Goal: Task Accomplishment & Management: Manage account settings

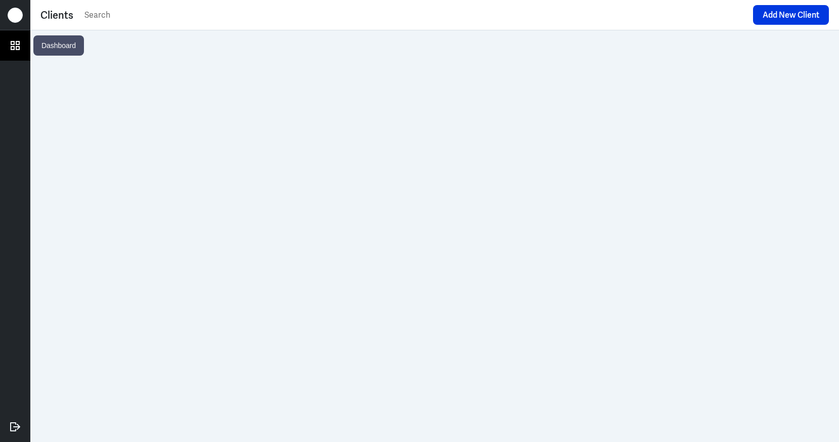
click at [16, 50] on icon at bounding box center [15, 45] width 15 height 15
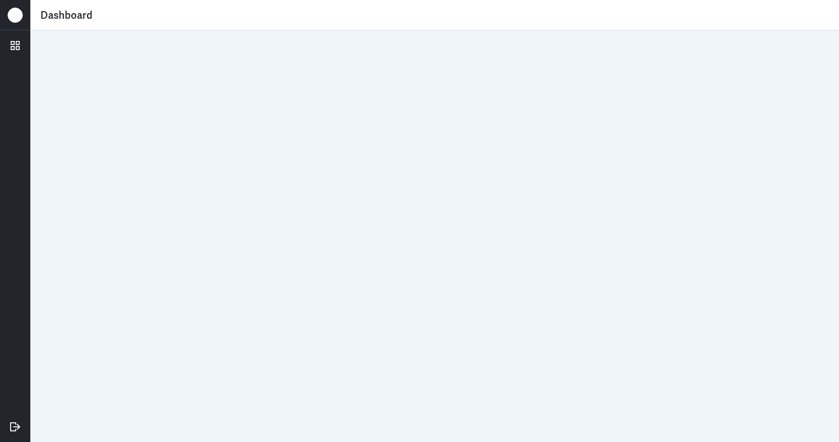
click at [70, 21] on div "Dashboard" at bounding box center [434, 15] width 788 height 20
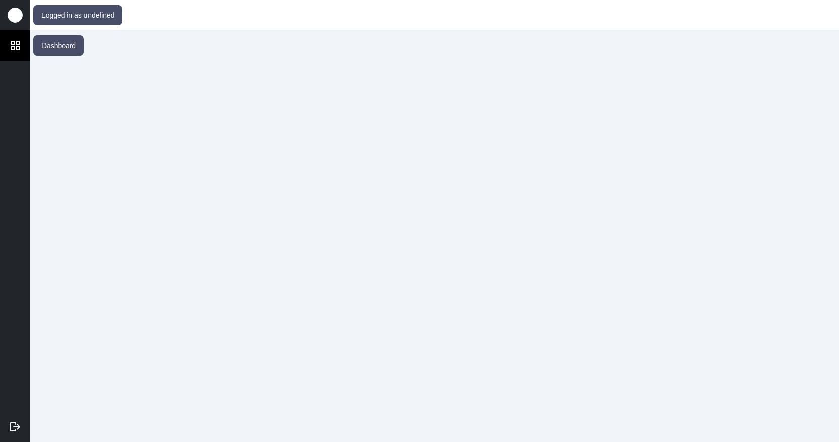
drag, startPoint x: 3, startPoint y: 38, endPoint x: 12, endPoint y: 36, distance: 9.8
click at [3, 38] on link at bounding box center [15, 45] width 30 height 30
click at [16, 18] on div at bounding box center [15, 15] width 15 height 15
drag, startPoint x: 55, startPoint y: 78, endPoint x: 82, endPoint y: 350, distance: 273.9
click at [88, 294] on div at bounding box center [434, 236] width 808 height 412
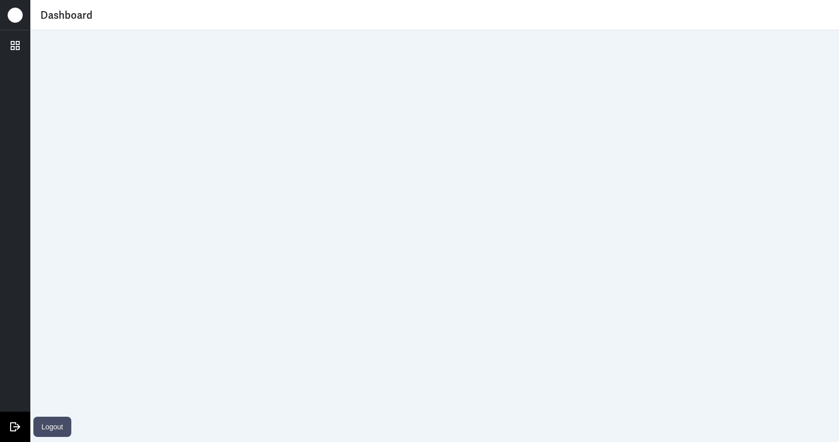
click at [20, 416] on link at bounding box center [15, 427] width 30 height 30
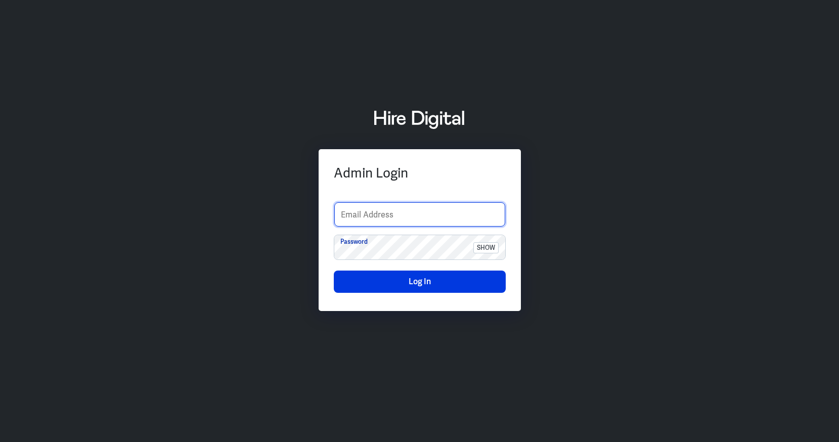
type input "[EMAIL_ADDRESS][DOMAIN_NAME]"
click at [390, 204] on input "[EMAIL_ADDRESS][DOMAIN_NAME]" at bounding box center [419, 214] width 171 height 24
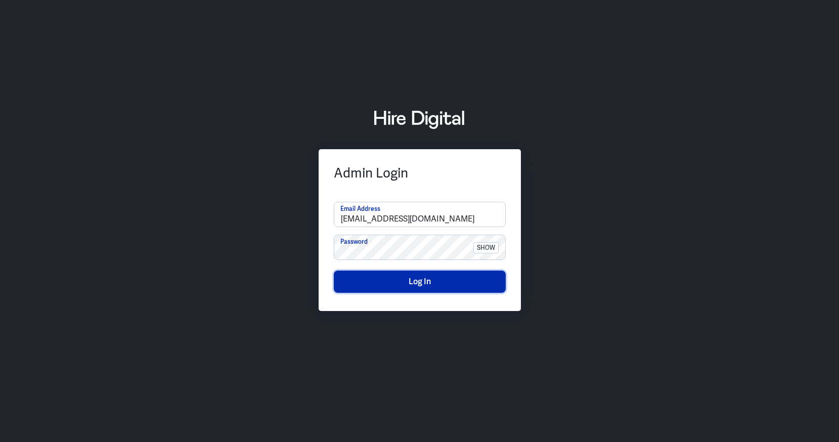
click at [367, 280] on button "Log In" at bounding box center [420, 281] width 172 height 22
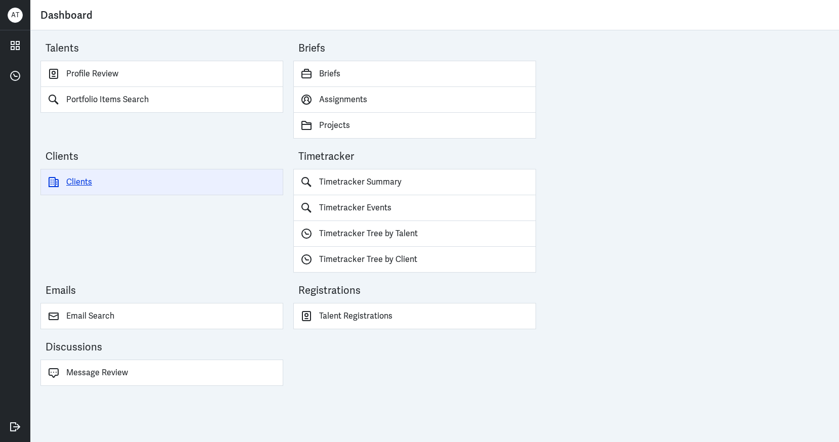
click at [94, 179] on link "Clients" at bounding box center [161, 182] width 243 height 26
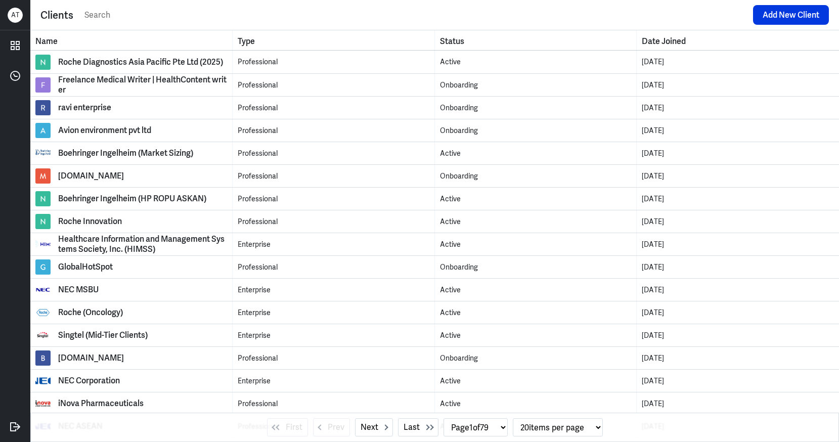
click at [206, 17] on input "text" at bounding box center [415, 15] width 664 height 15
type input "CGMF"
select select "0"
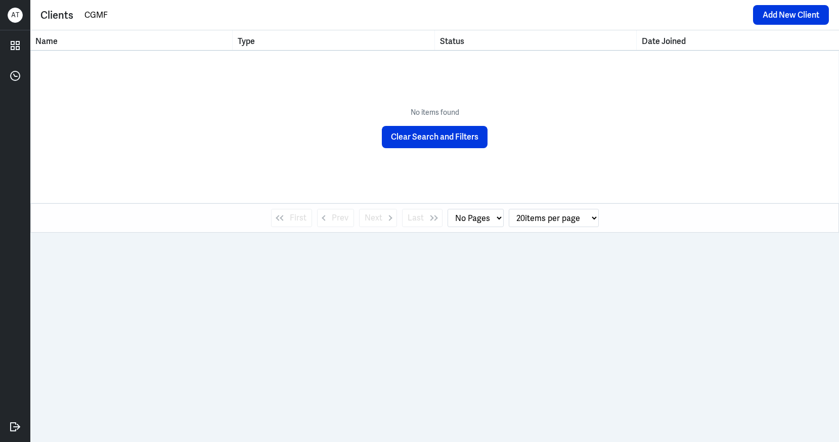
click at [283, 12] on input "CGMF" at bounding box center [415, 15] width 664 height 15
type input "G"
type input "HIMSS"
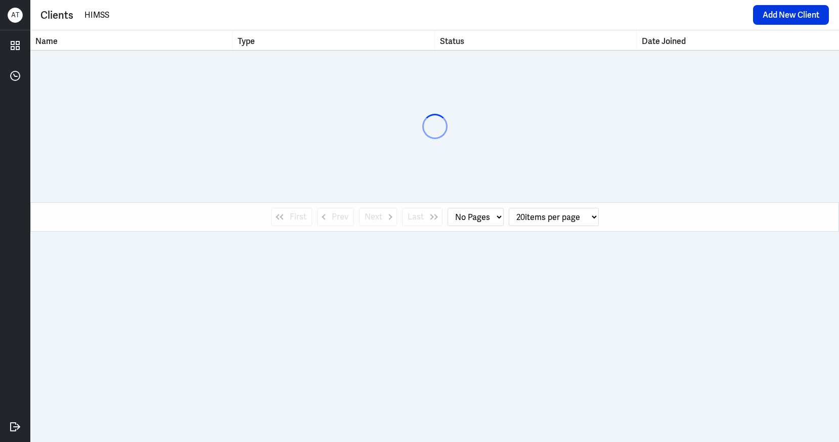
select select "1"
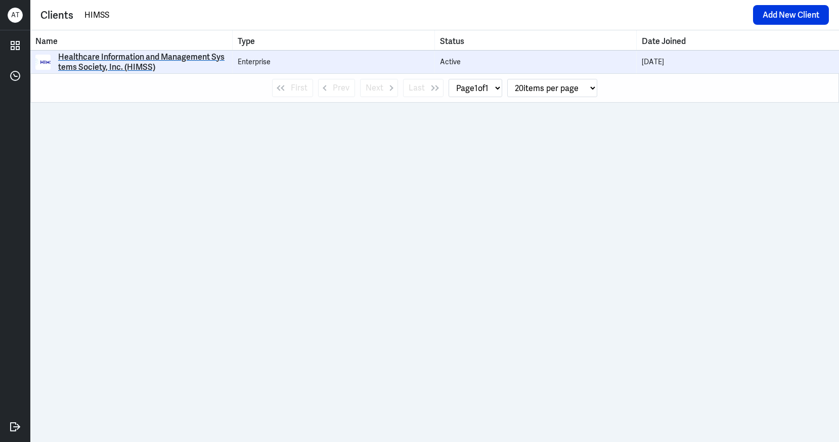
click at [205, 55] on div "Healthcare Information and Management Systems Society, Inc. (HIMSS)" at bounding box center [142, 62] width 169 height 20
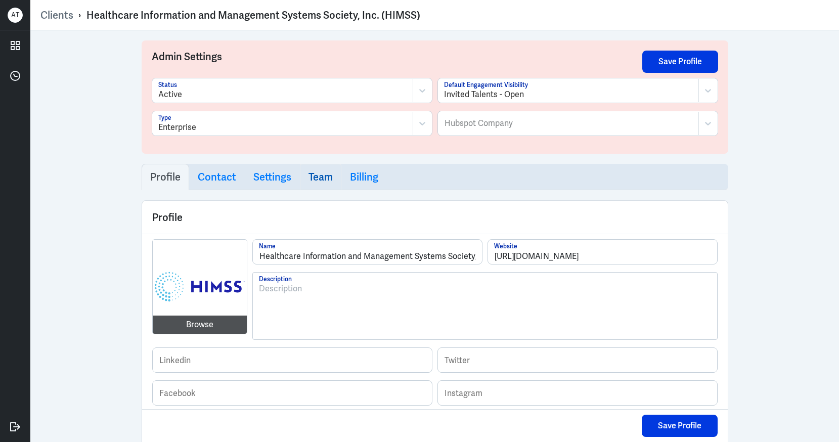
click at [308, 178] on h3 "Team" at bounding box center [320, 177] width 24 height 12
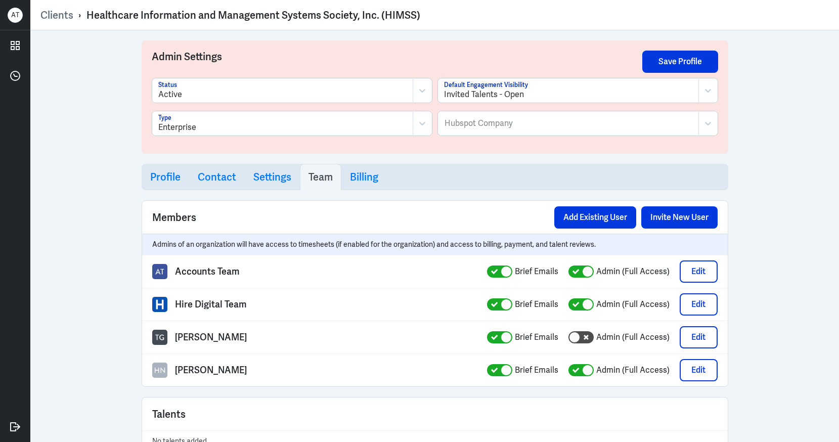
select select "1"
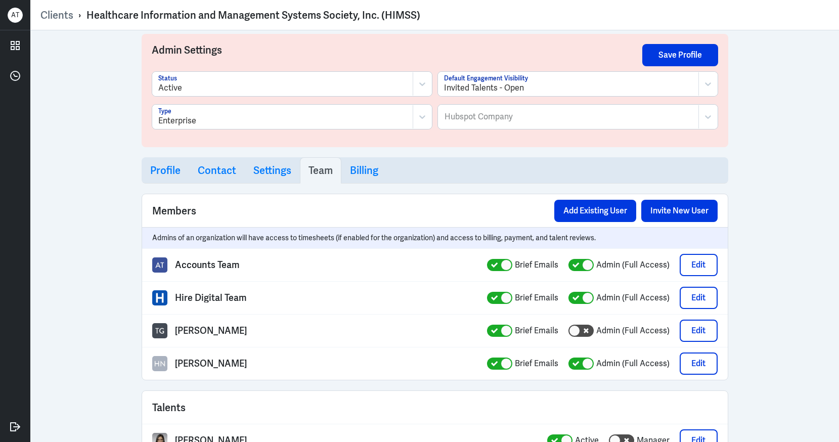
scroll to position [11, 0]
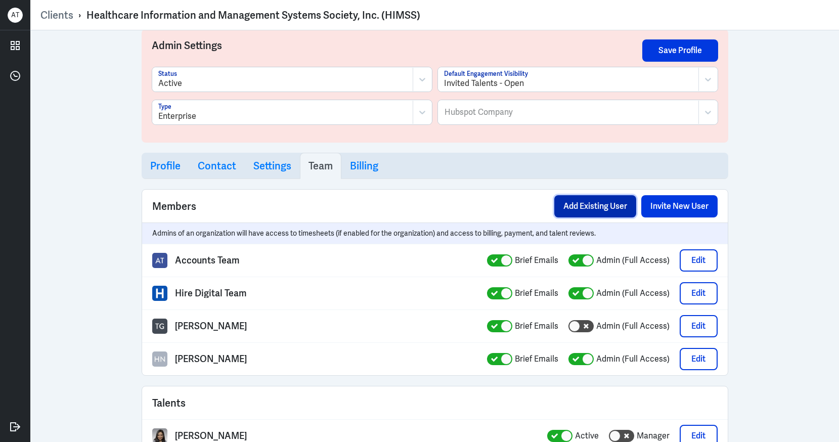
click at [601, 212] on button "Add Existing User" at bounding box center [595, 206] width 82 height 22
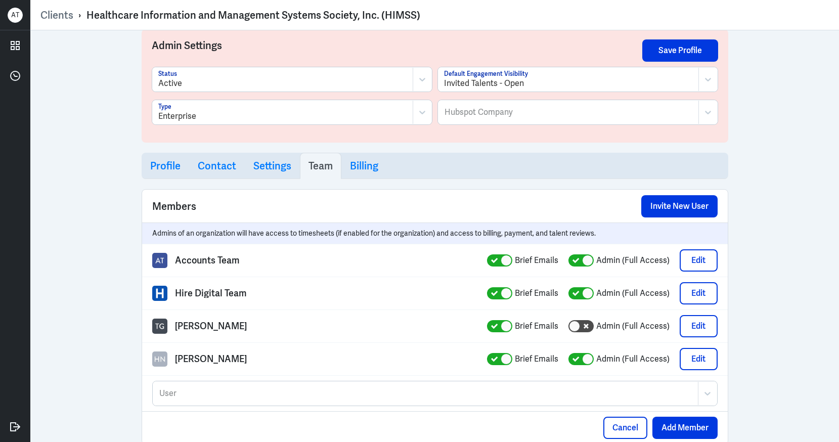
click at [395, 394] on div at bounding box center [425, 393] width 534 height 12
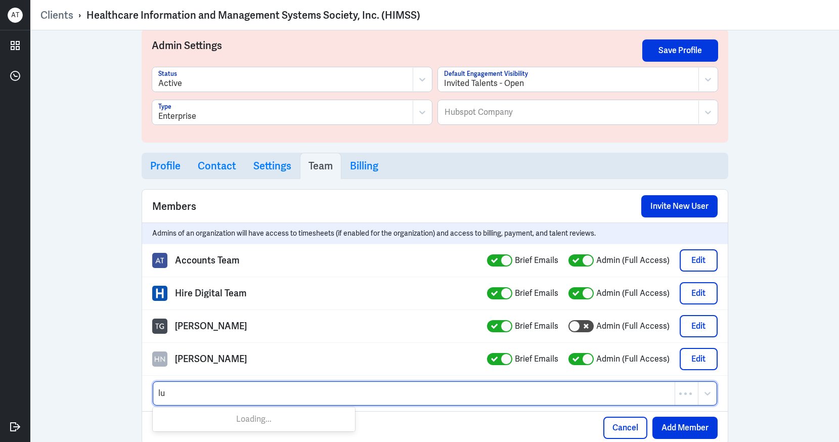
type input "luo"
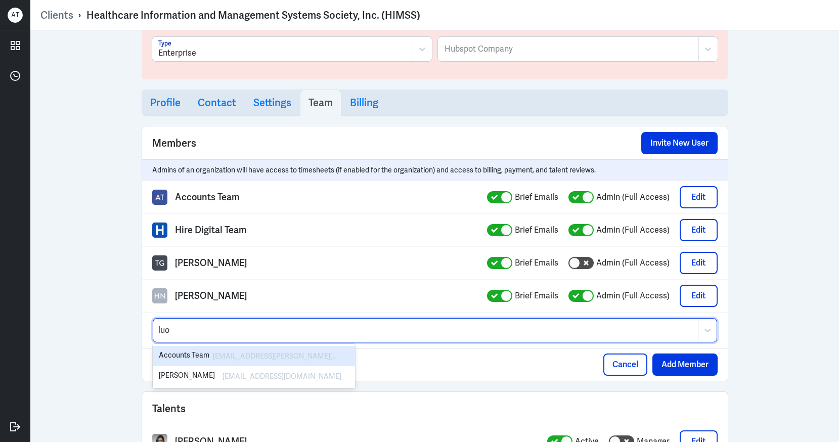
scroll to position [76, 0]
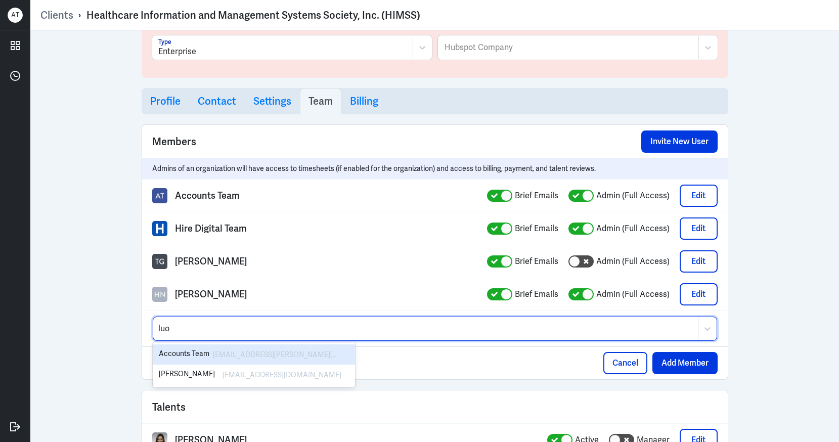
click at [301, 349] on div "luoqian.lee@hiredigital.com" at bounding box center [277, 354] width 128 height 12
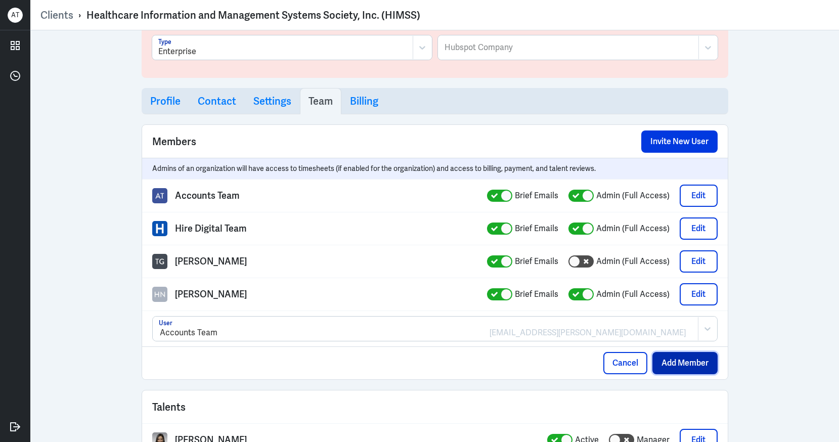
click at [684, 360] on button "Add Member" at bounding box center [684, 363] width 65 height 22
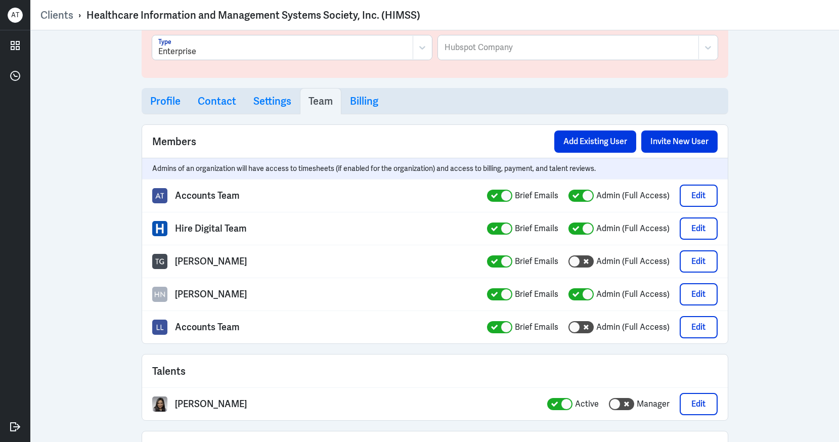
click at [265, 289] on div "Hannah Nwaozuzu Brief Emails Admin (Full Access) Edit" at bounding box center [434, 294] width 585 height 33
click at [700, 300] on button "Edit" at bounding box center [698, 294] width 38 height 22
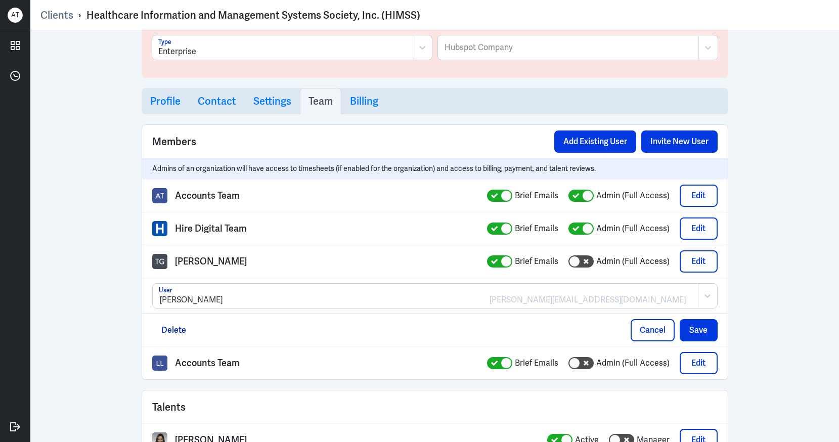
click at [322, 297] on div at bounding box center [425, 300] width 533 height 12
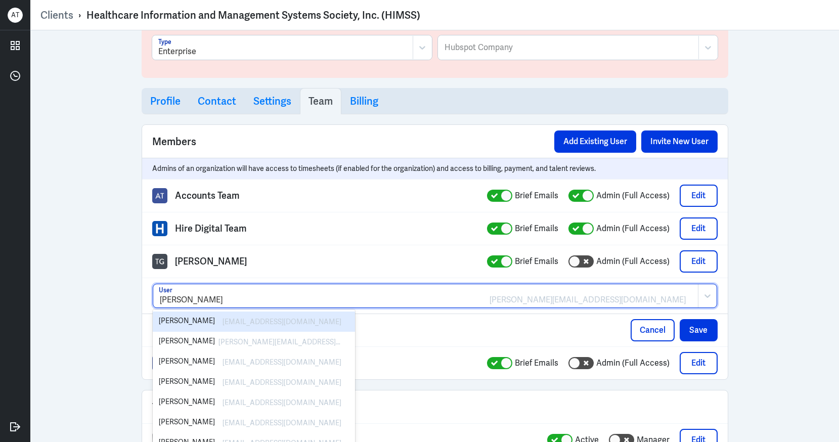
click at [763, 311] on div "Admin Settings Save Profile Active Status Invited Talents - Open Default Engage…" at bounding box center [434, 236] width 808 height 412
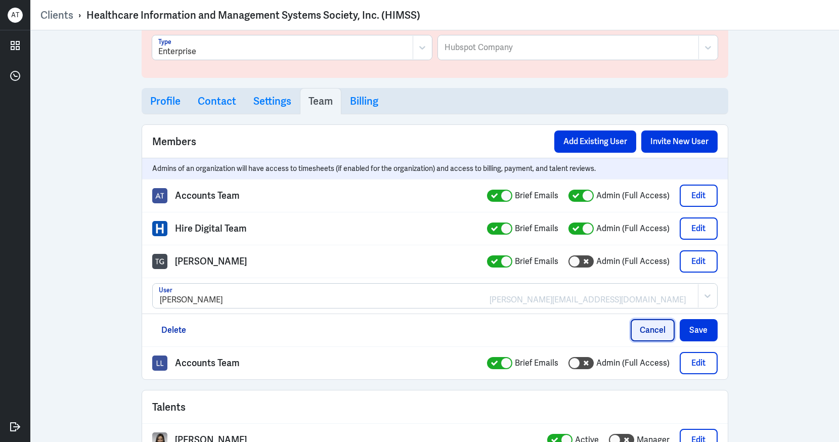
click at [662, 336] on button "Cancel" at bounding box center [652, 330] width 44 height 22
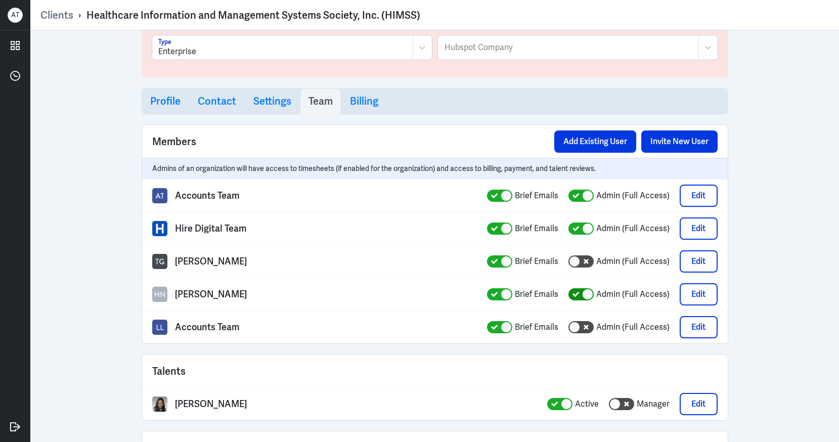
click at [586, 295] on div at bounding box center [587, 294] width 11 height 11
checkbox input "false"
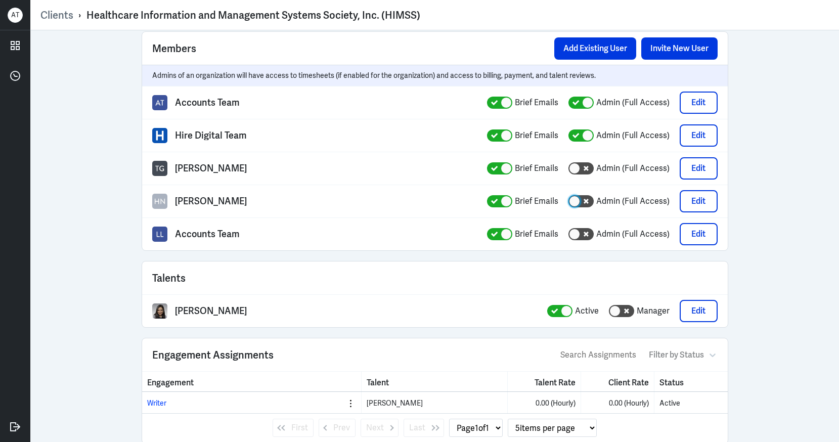
scroll to position [0, 0]
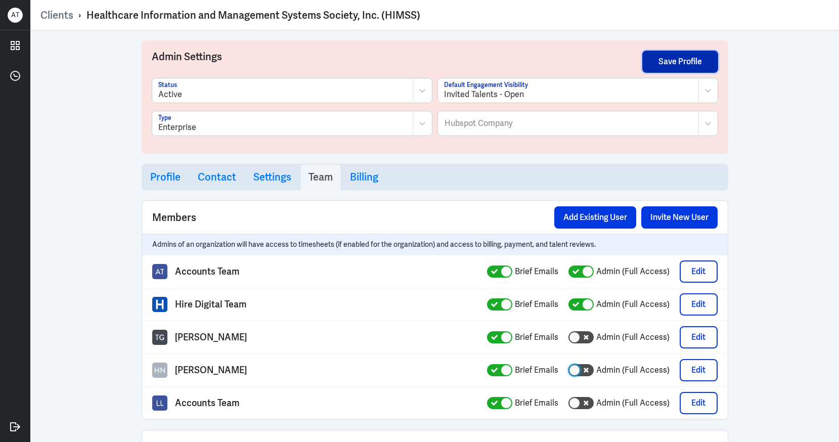
click at [661, 69] on button "Save Profile" at bounding box center [680, 62] width 76 height 22
